Goal: Information Seeking & Learning: Learn about a topic

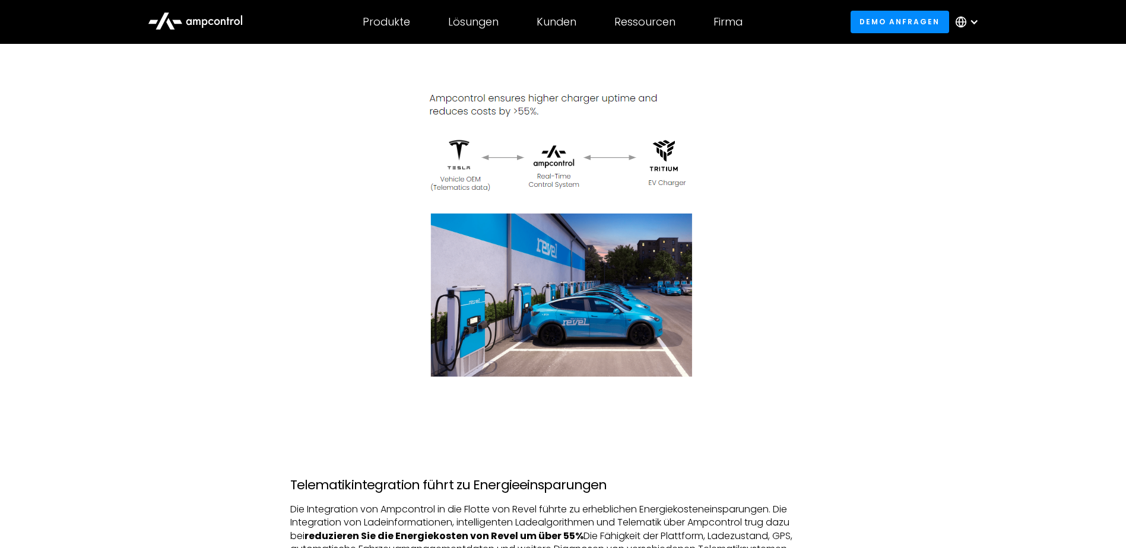
scroll to position [3562, 0]
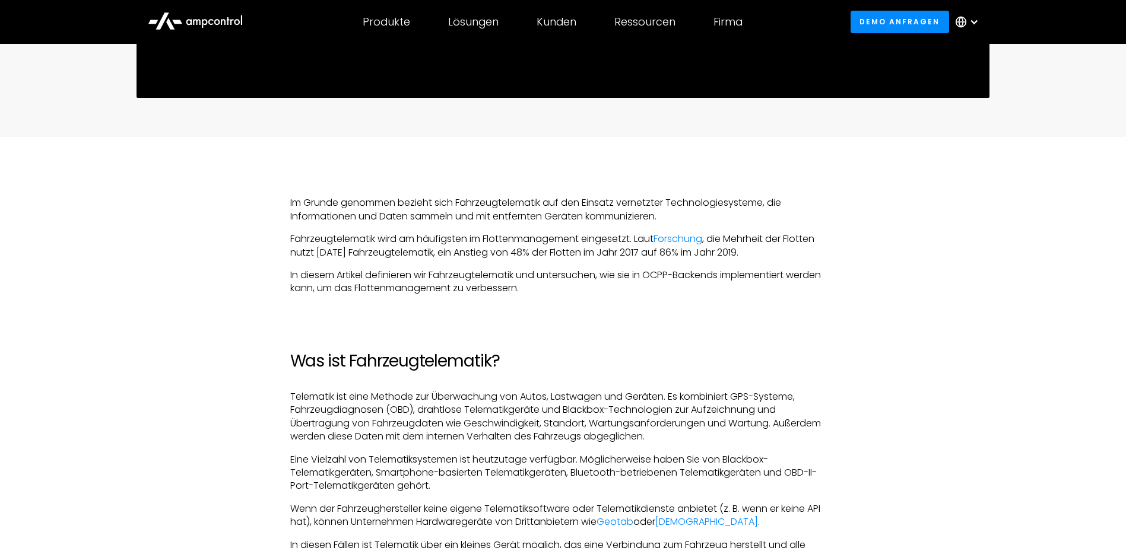
scroll to position [712, 0]
